Goal: Task Accomplishment & Management: Use online tool/utility

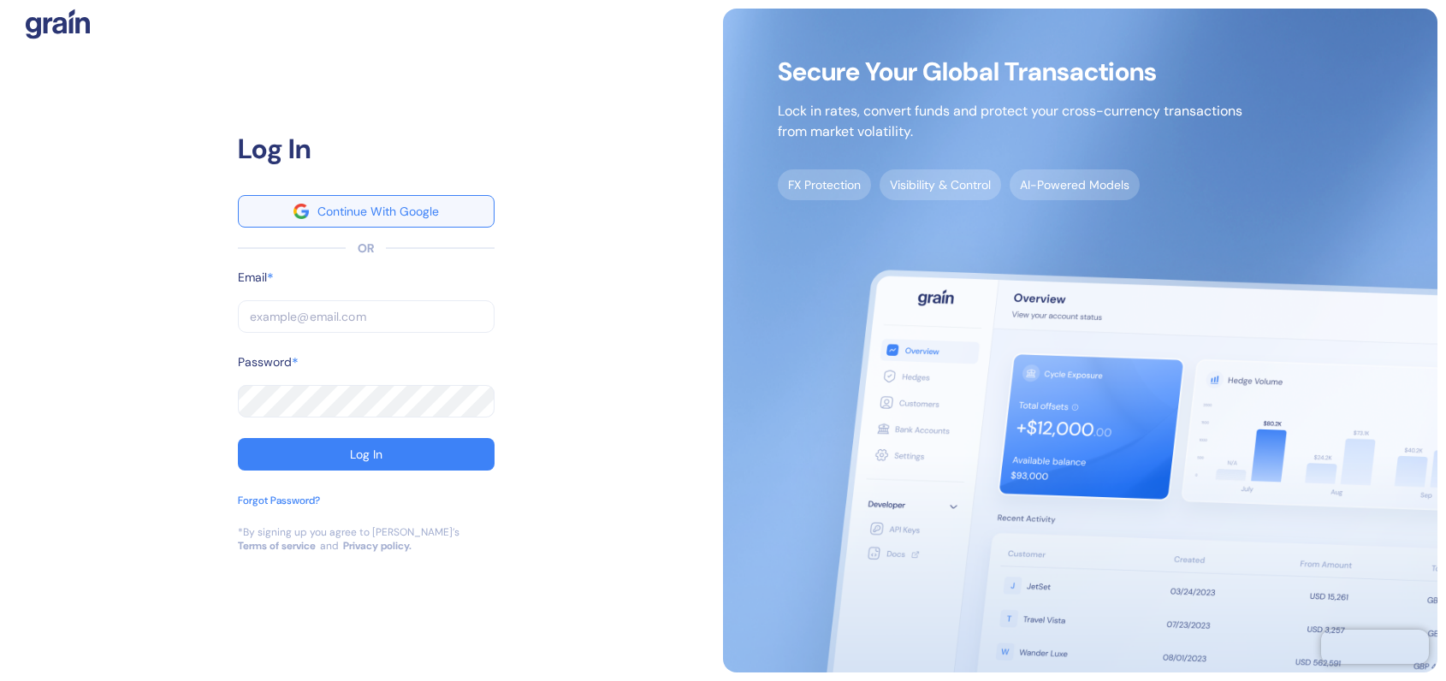
click at [339, 211] on div "Continue With Google" at bounding box center [377, 211] width 121 height 12
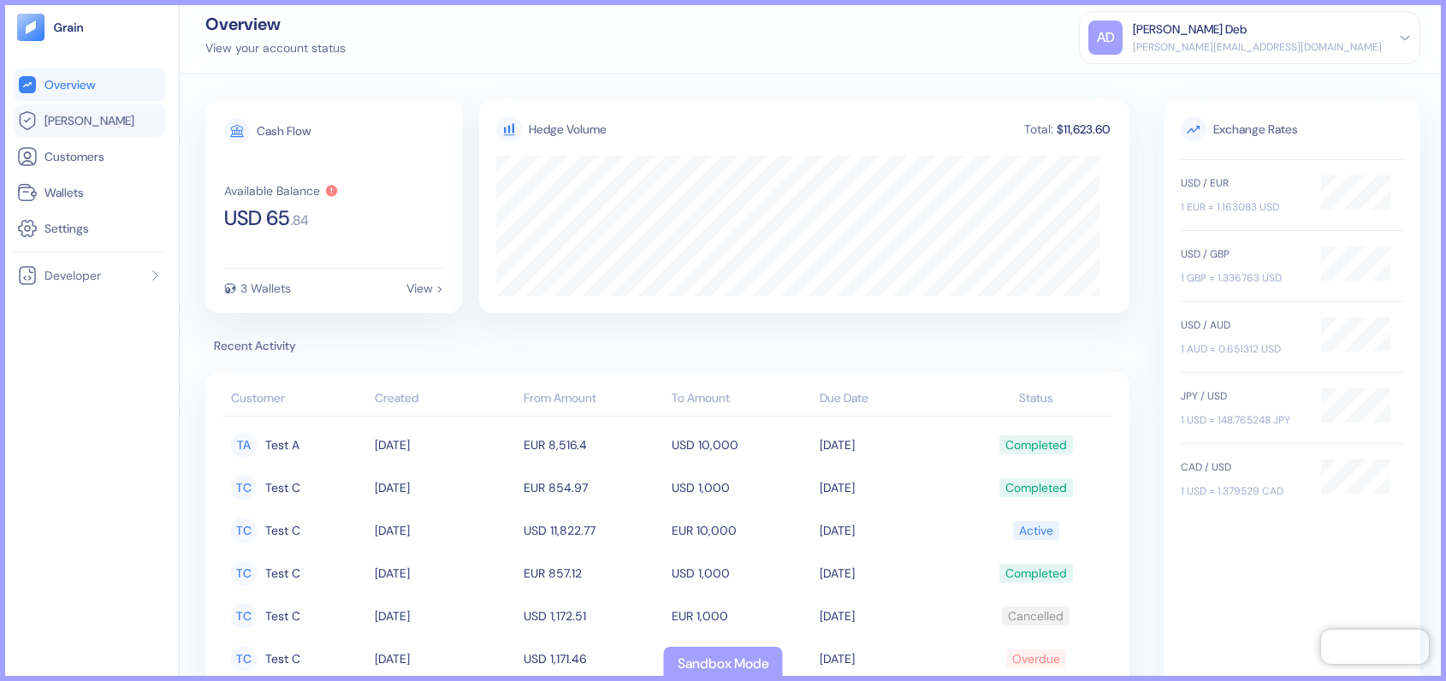
click at [117, 124] on link "[PERSON_NAME]" at bounding box center [89, 120] width 145 height 21
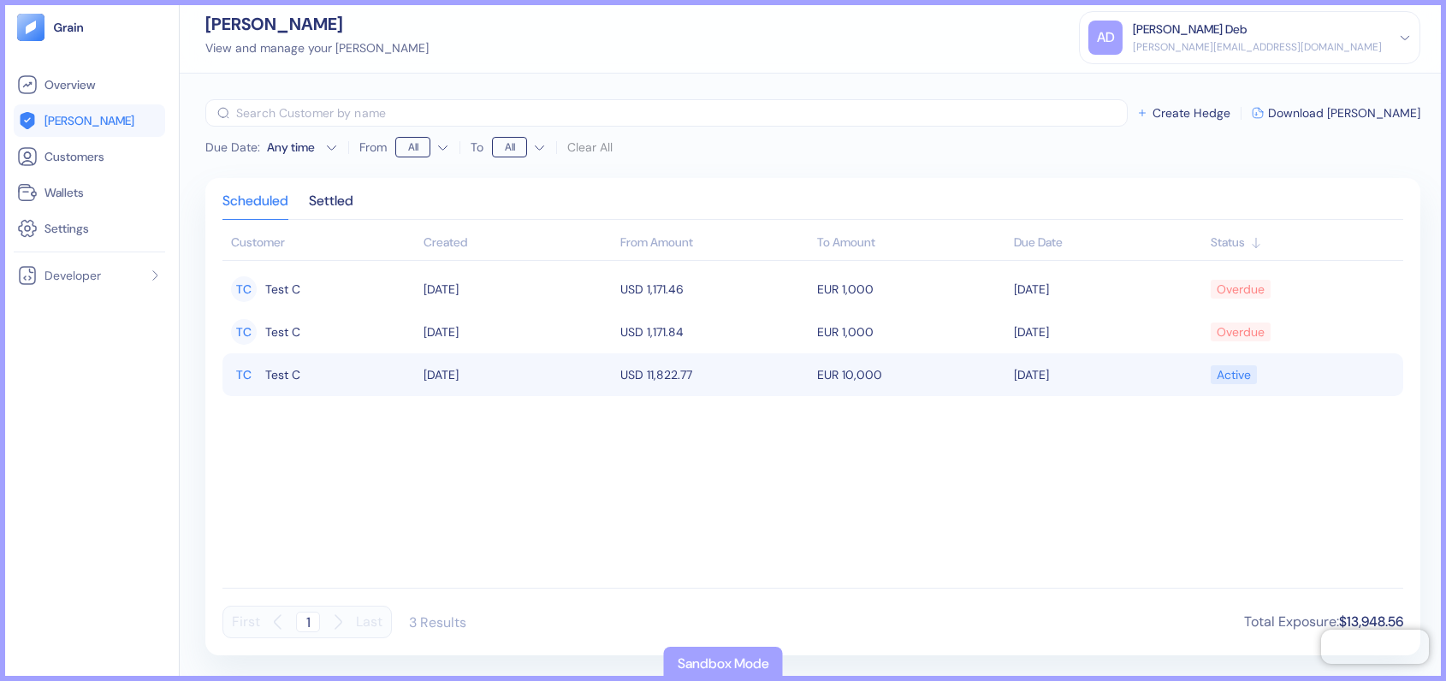
click at [932, 394] on td "EUR 10,000" at bounding box center [911, 374] width 197 height 43
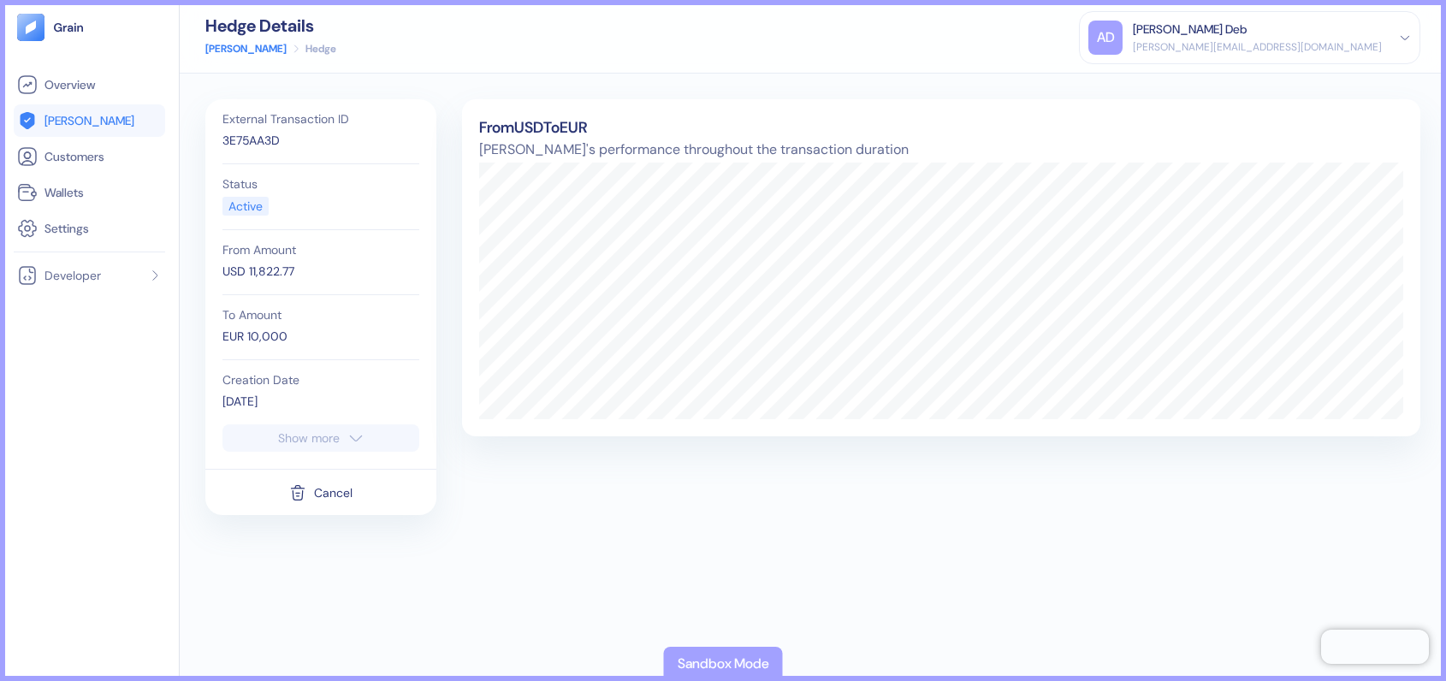
click at [350, 441] on icon "button" at bounding box center [355, 438] width 17 height 21
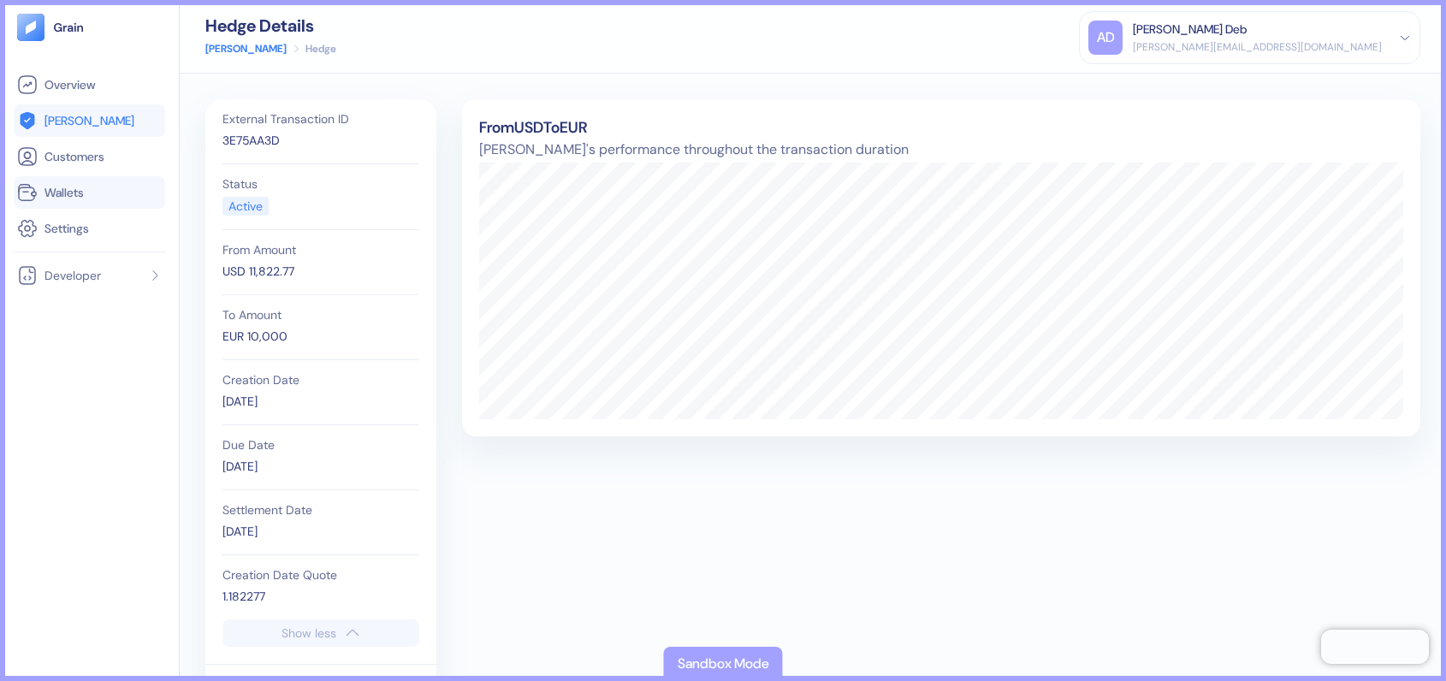
click at [96, 194] on link "Wallets" at bounding box center [89, 192] width 145 height 21
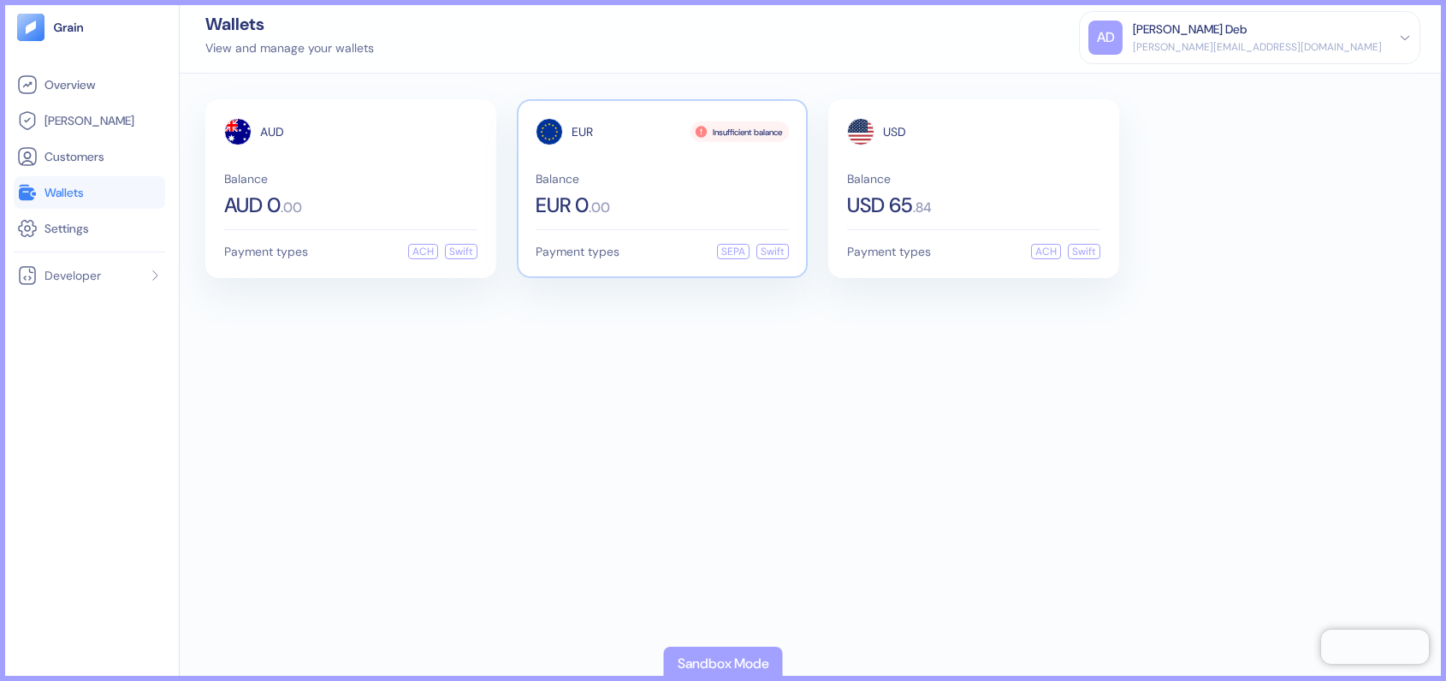
click at [681, 185] on div "Balance EUR 0 . 00" at bounding box center [662, 194] width 253 height 43
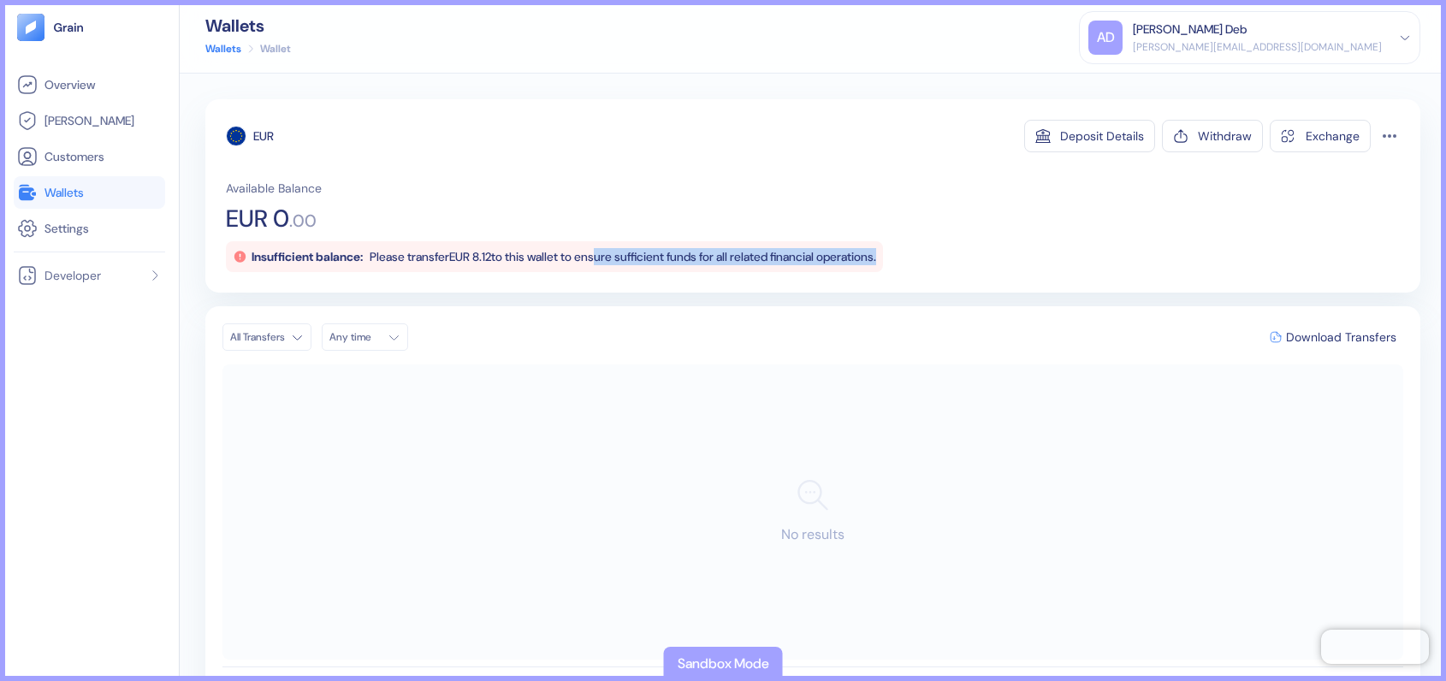
drag, startPoint x: 617, startPoint y: 258, endPoint x: 923, endPoint y: 263, distance: 306.3
click at [876, 263] on span "Please transfer EUR 8.12 to this wallet to ensure sufficient funds for all rela…" at bounding box center [623, 256] width 506 height 15
click at [209, 46] on link "Wallets" at bounding box center [223, 48] width 36 height 15
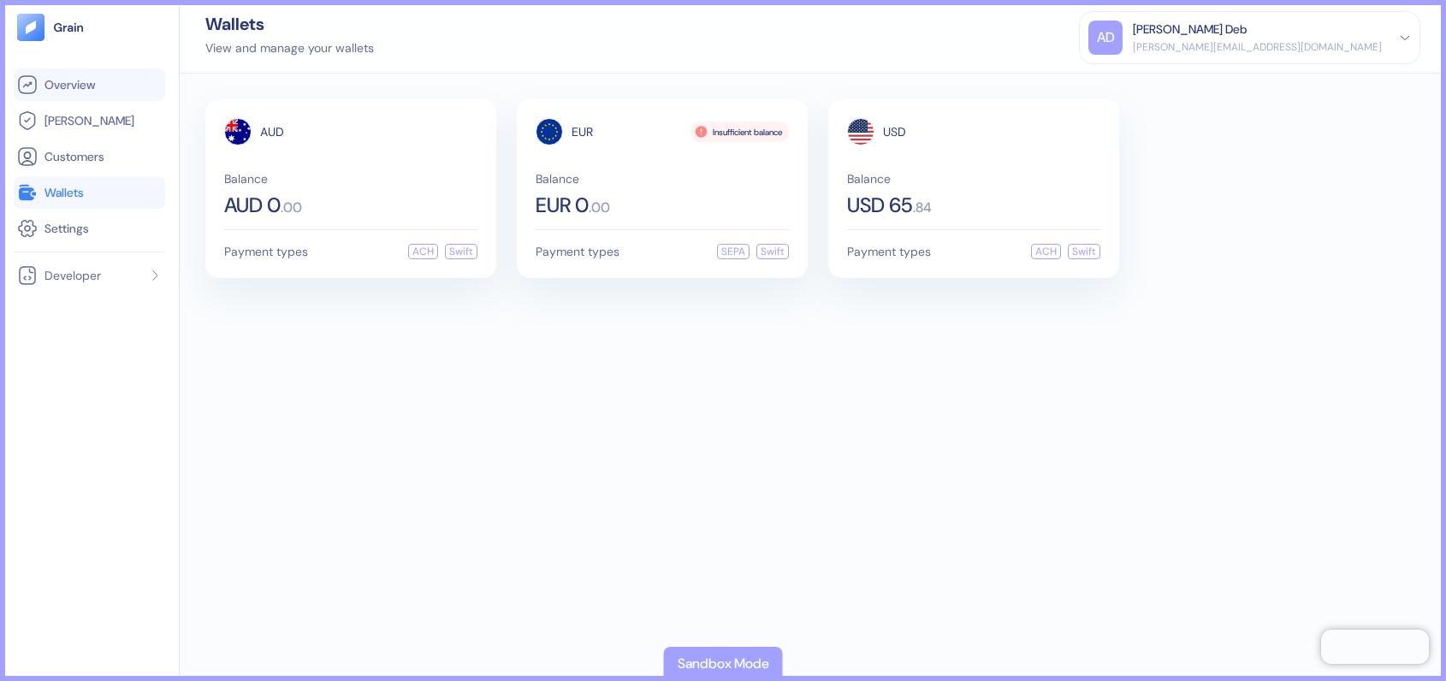
click at [98, 97] on li "Overview" at bounding box center [89, 84] width 151 height 33
click at [86, 132] on li "[PERSON_NAME]" at bounding box center [89, 120] width 151 height 33
click at [73, 121] on span "[PERSON_NAME]" at bounding box center [89, 120] width 90 height 17
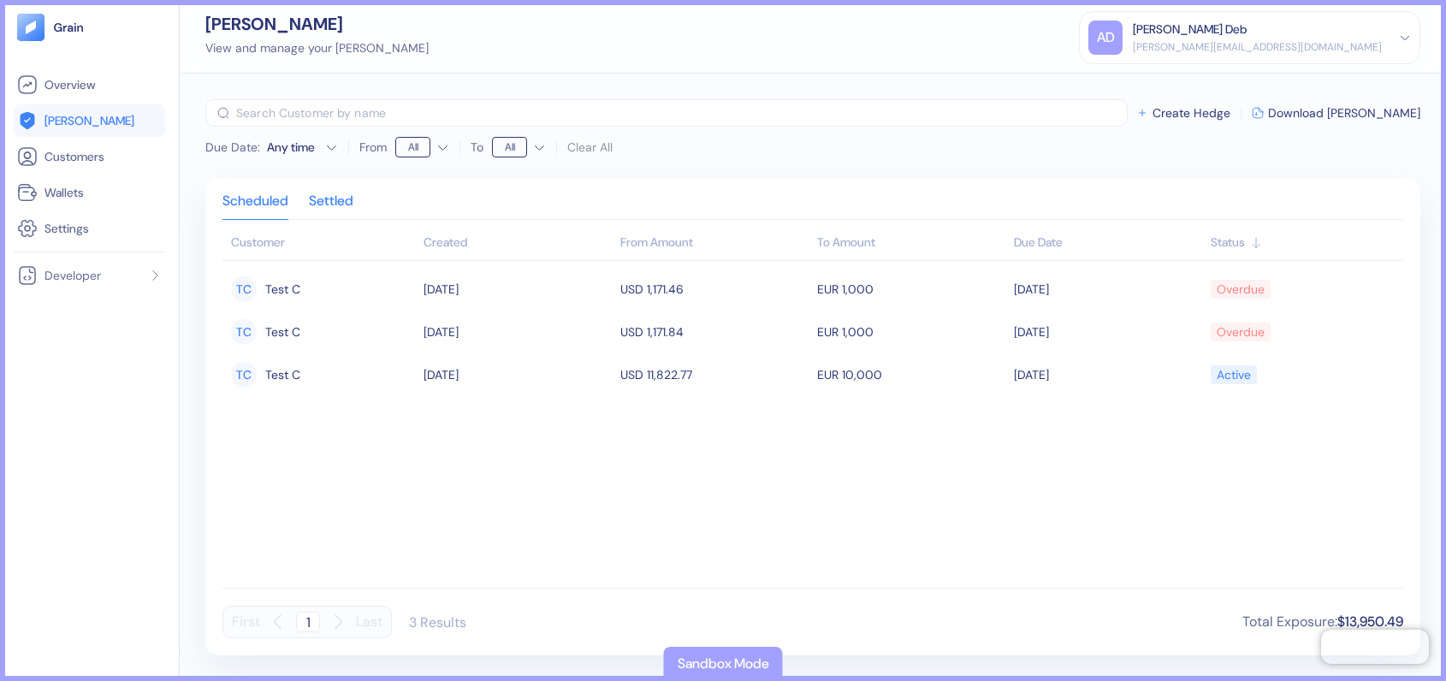
click at [341, 207] on div "Settled" at bounding box center [331, 207] width 44 height 24
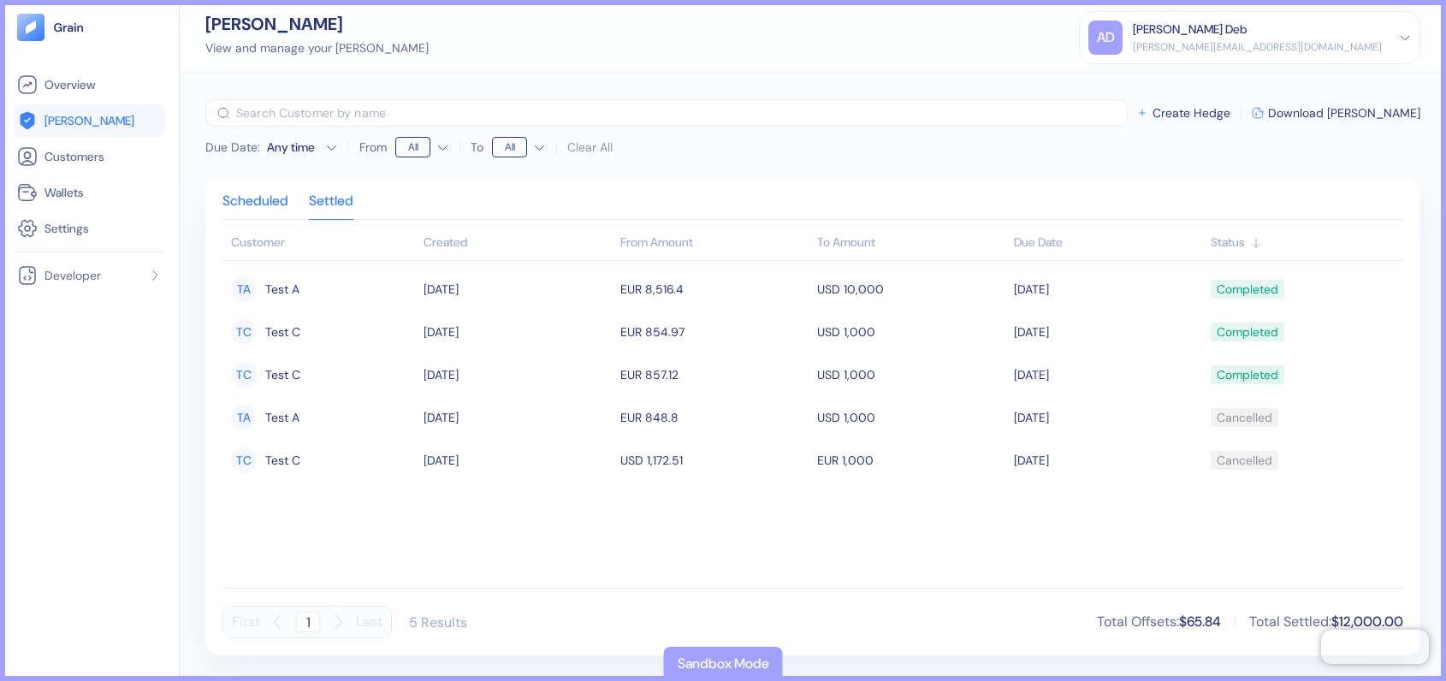
click at [275, 205] on div "Scheduled" at bounding box center [255, 207] width 66 height 24
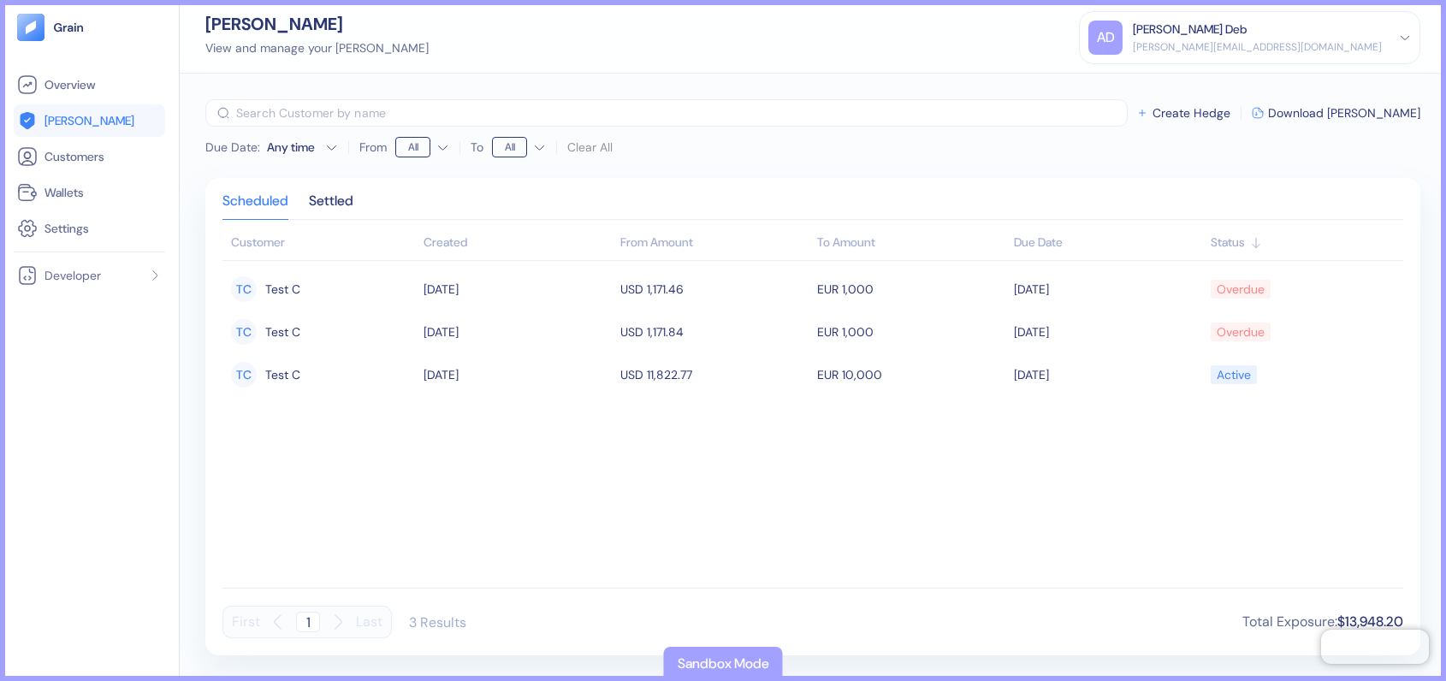
click at [1247, 33] on div "[PERSON_NAME] Deb" at bounding box center [1190, 30] width 114 height 18
click at [1296, 42] on div "[PERSON_NAME][EMAIL_ADDRESS][DOMAIN_NAME]" at bounding box center [1257, 46] width 249 height 15
click at [1122, 51] on div "[PERSON_NAME] View and manage your [PERSON_NAME] AD [PERSON_NAME] Deb [PERSON_N…" at bounding box center [813, 37] width 1266 height 74
click at [1116, 33] on div "[PERSON_NAME] View and manage your [PERSON_NAME] AD [PERSON_NAME] Deb [PERSON_N…" at bounding box center [813, 37] width 1266 height 74
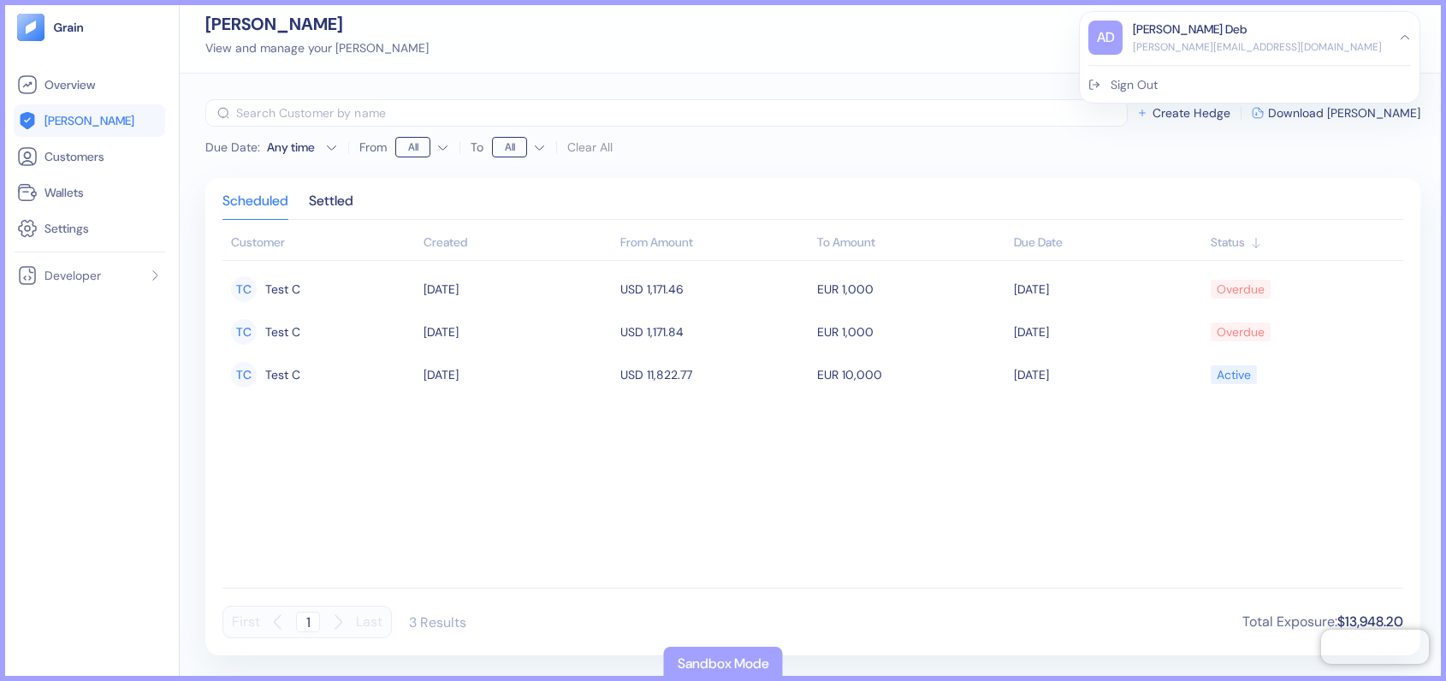
click at [1247, 37] on div "[PERSON_NAME] Deb" at bounding box center [1190, 30] width 114 height 18
click at [970, 159] on div "Due Date : Any time From All To All Clear All ​ Create Hedge Download [PERSON_N…" at bounding box center [812, 130] width 1215 height 62
